Goal: Communication & Community: Share content

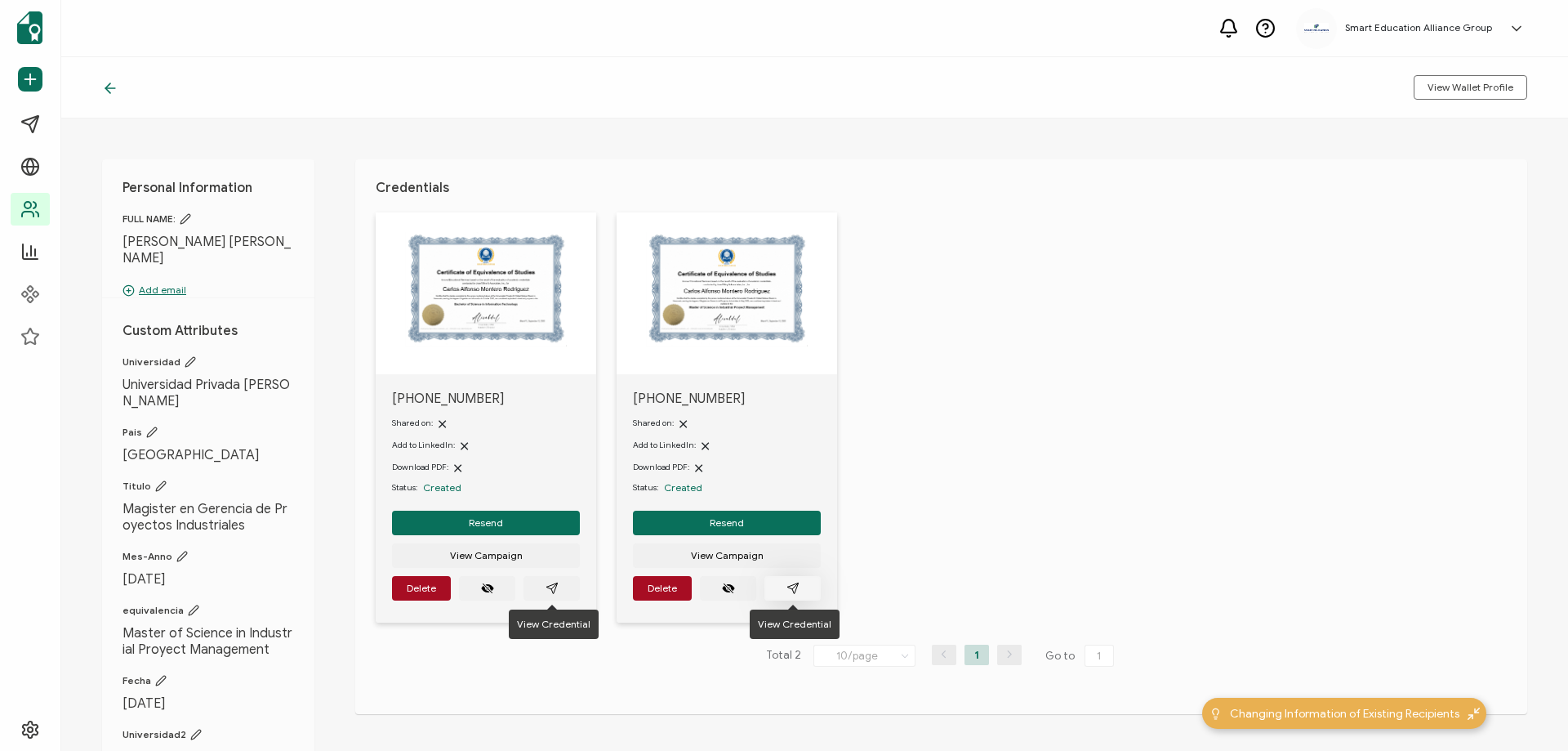
click at [794, 588] on icon "paper plane outline" at bounding box center [793, 588] width 13 height 13
click at [110, 88] on icon at bounding box center [110, 88] width 10 height 0
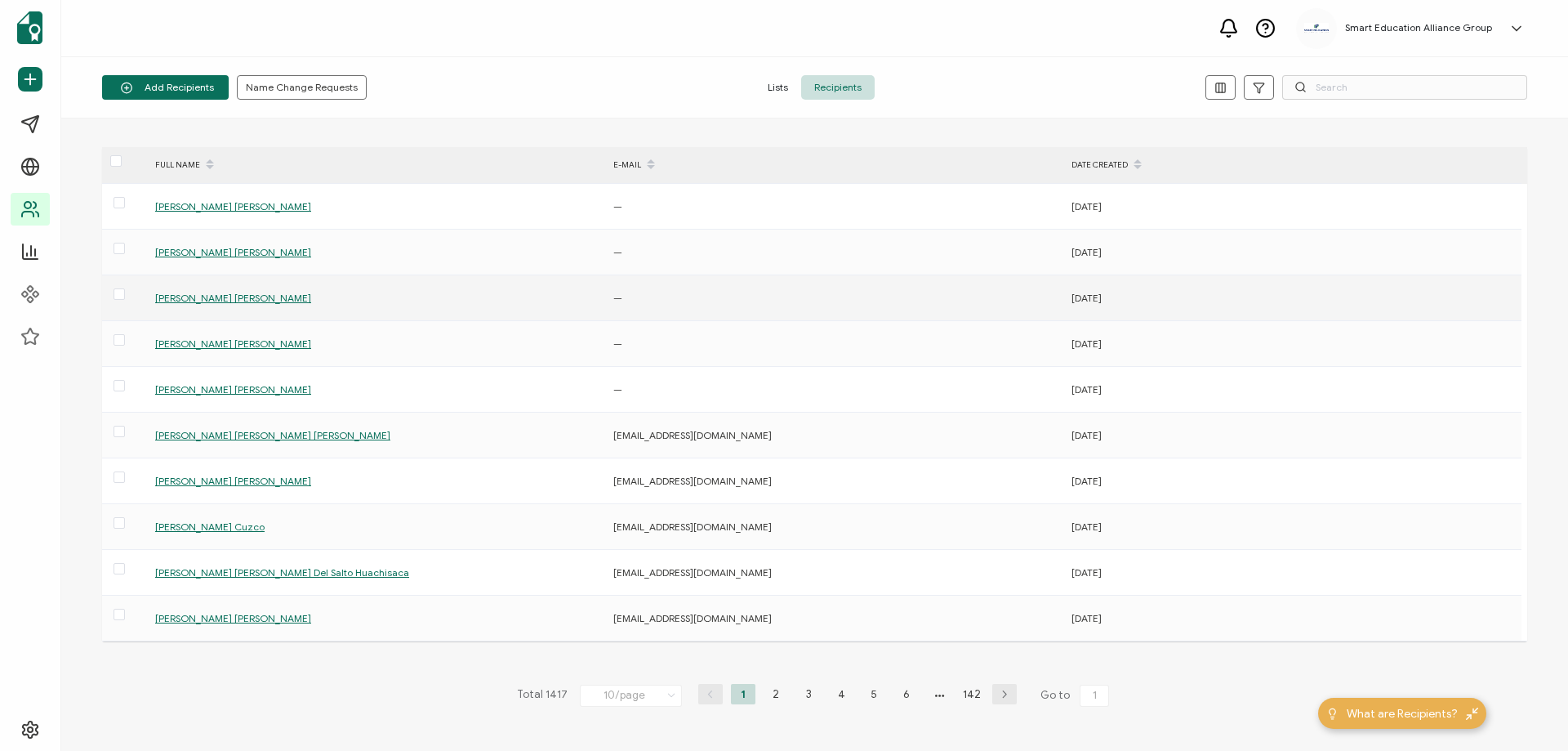
click at [237, 299] on span "[PERSON_NAME] [PERSON_NAME]" at bounding box center [233, 298] width 156 height 12
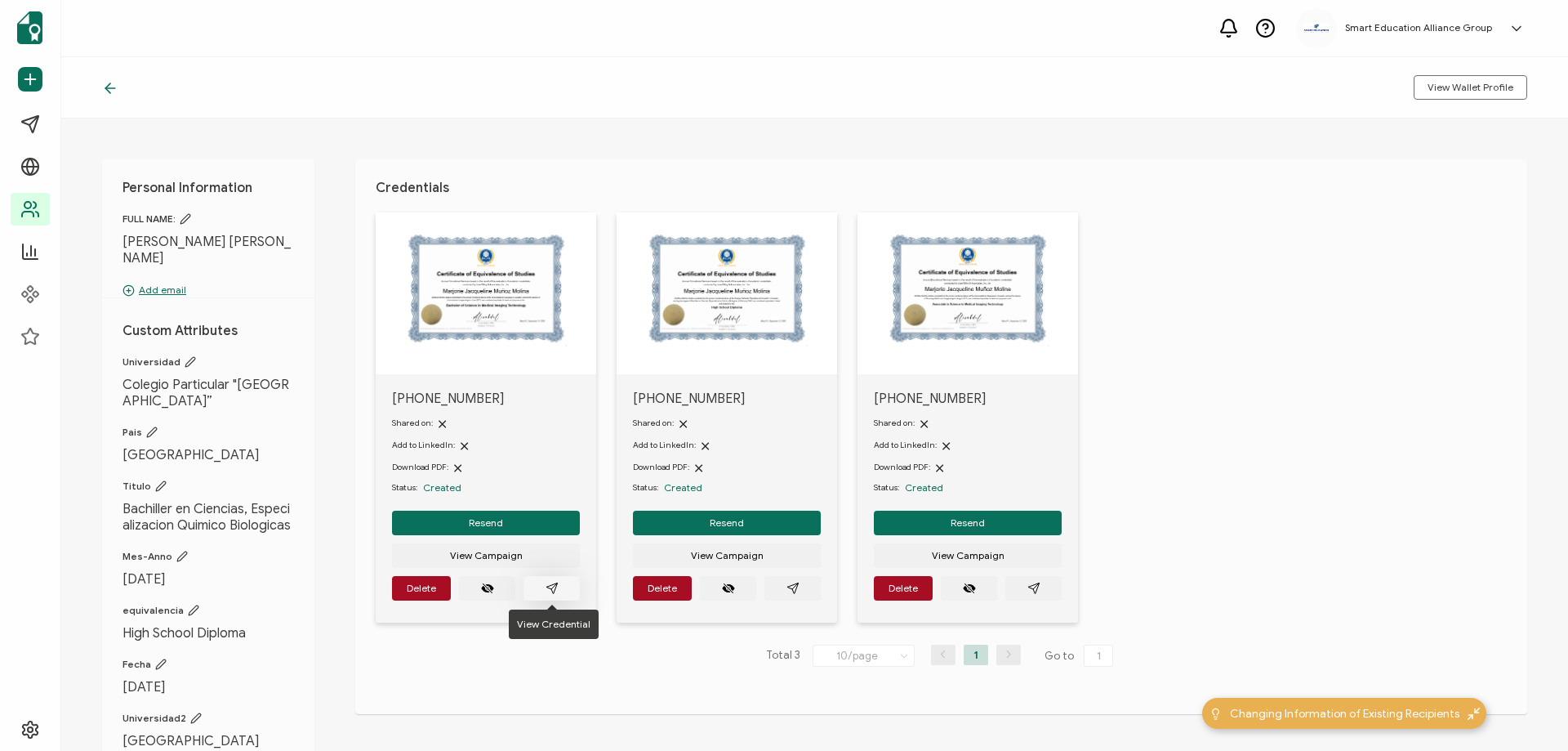
click at [553, 581] on span "button" at bounding box center [552, 588] width 13 height 13
click at [794, 590] on icon "paper plane outline" at bounding box center [792, 587] width 10 height 10
click at [1039, 589] on icon "paper plane outline" at bounding box center [1034, 588] width 13 height 13
click at [109, 90] on icon at bounding box center [110, 88] width 17 height 17
